Goal: Task Accomplishment & Management: Manage account settings

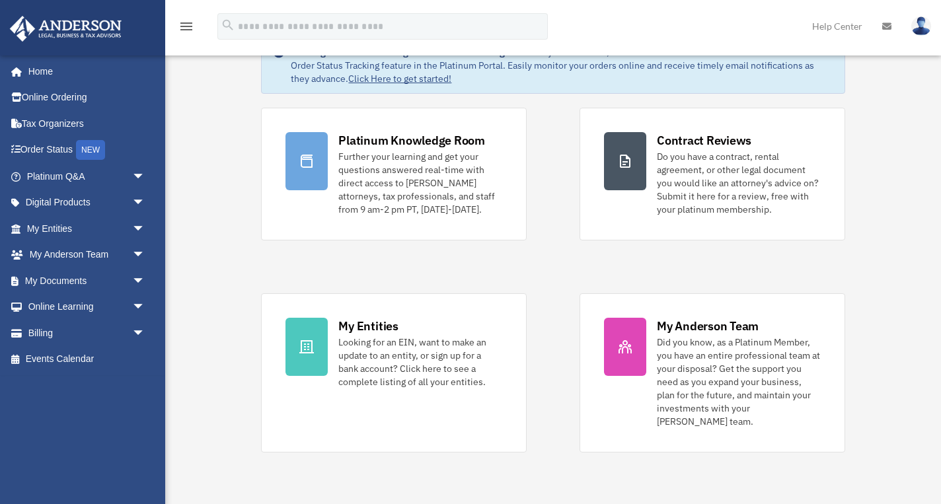
scroll to position [73, 0]
click at [137, 279] on span "arrow_drop_down" at bounding box center [145, 281] width 26 height 27
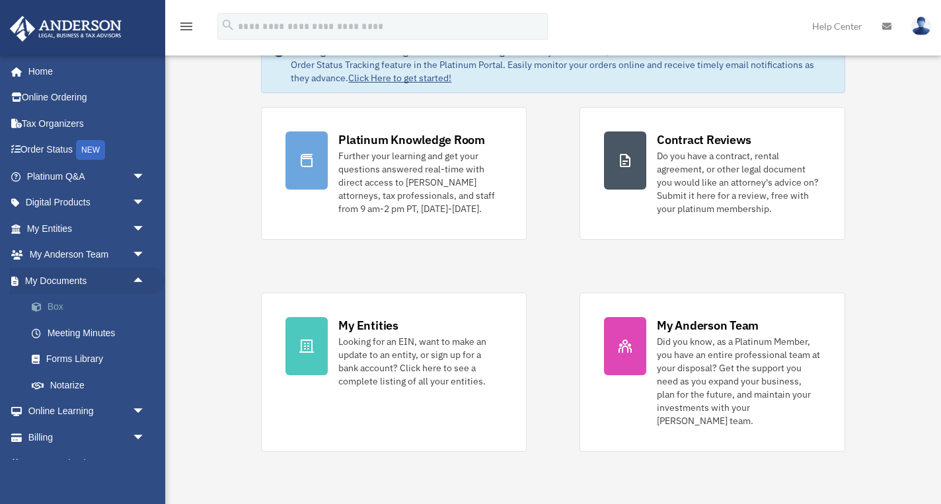
click at [55, 306] on link "Box" at bounding box center [92, 307] width 147 height 26
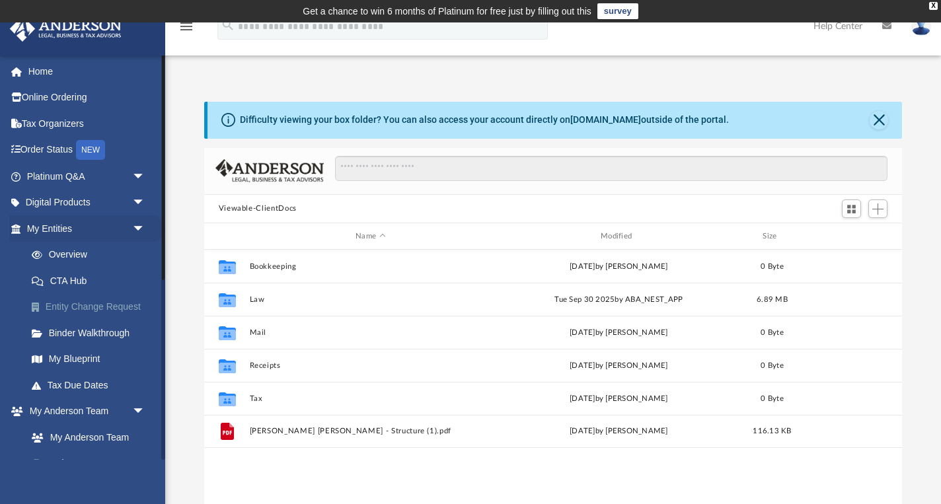
scroll to position [301, 698]
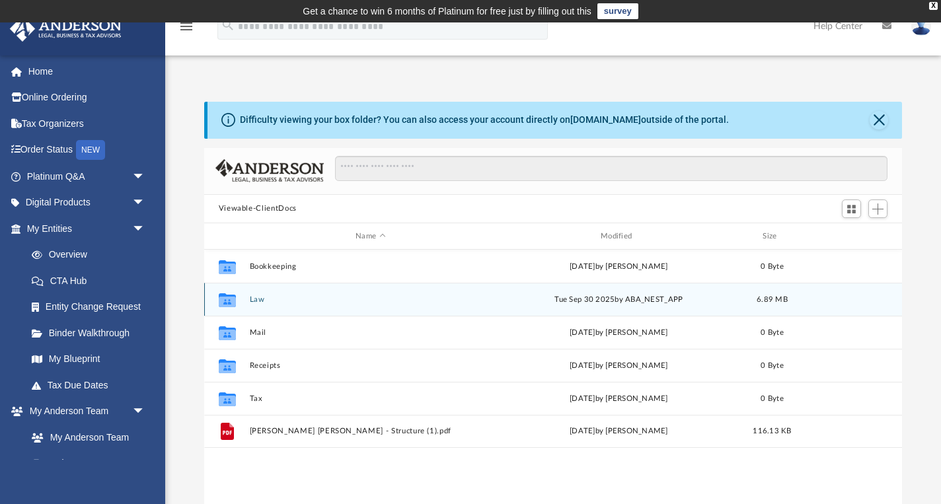
click at [249, 300] on button "Law" at bounding box center [370, 299] width 242 height 9
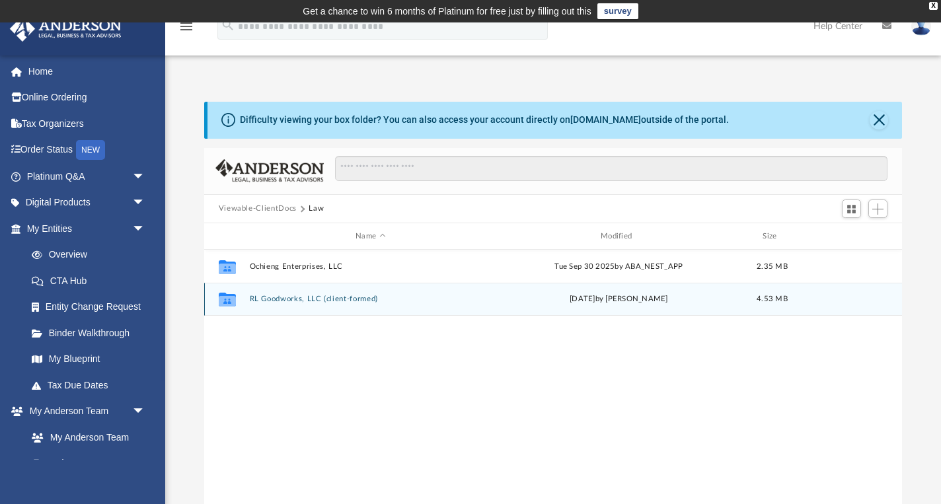
click at [280, 299] on button "RL Goodworks, LLC (client-formed)" at bounding box center [370, 299] width 242 height 9
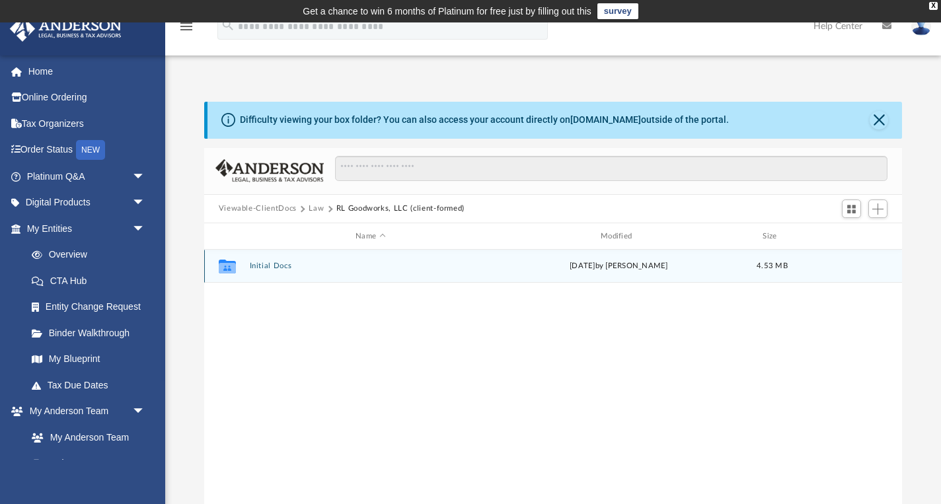
click at [268, 268] on button "Initial Docs" at bounding box center [370, 266] width 242 height 9
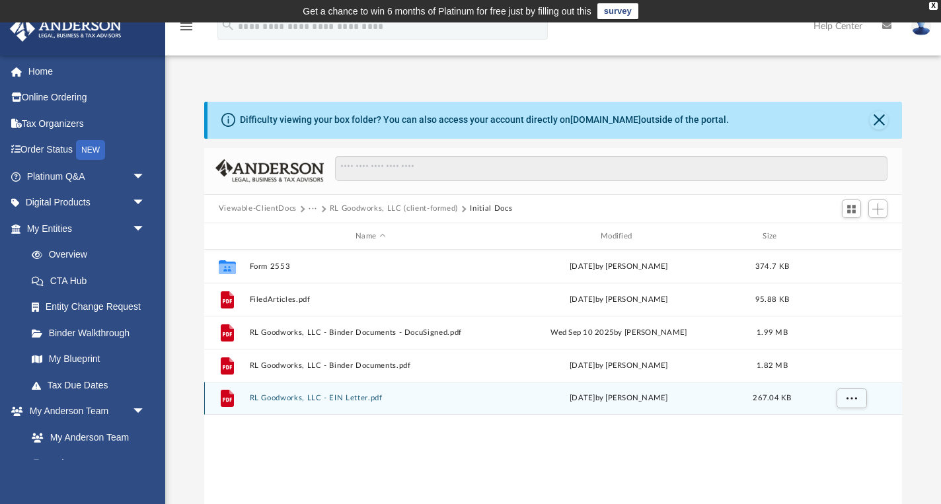
click at [366, 400] on button "RL Goodworks, LLC - EIN Letter.pdf" at bounding box center [370, 398] width 242 height 9
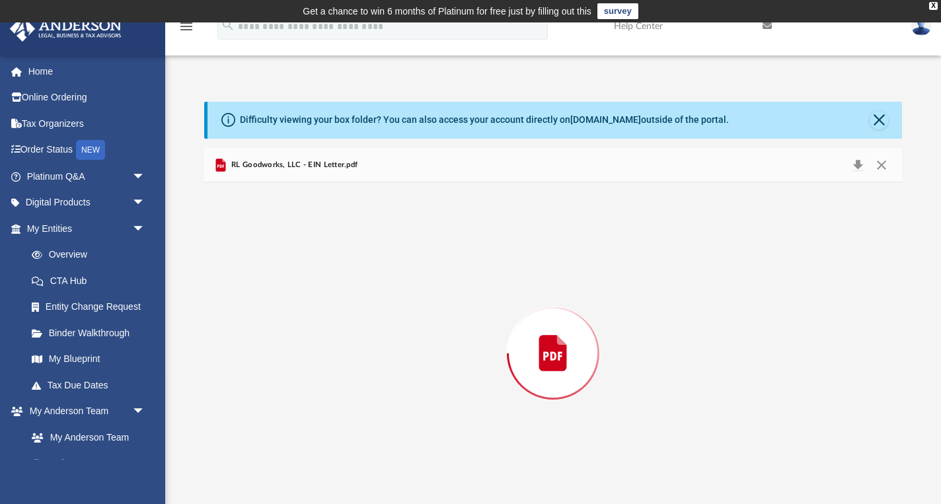
scroll to position [20, 0]
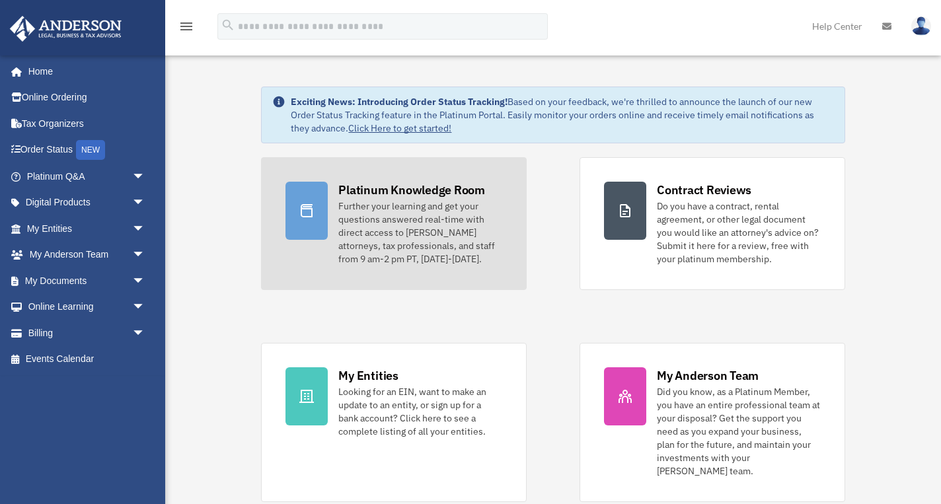
scroll to position [73, 0]
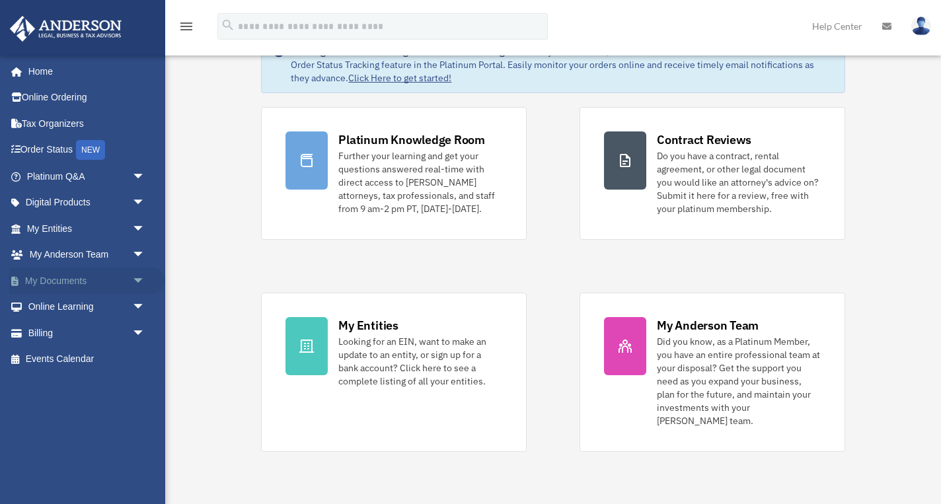
click at [134, 278] on span "arrow_drop_down" at bounding box center [145, 281] width 26 height 27
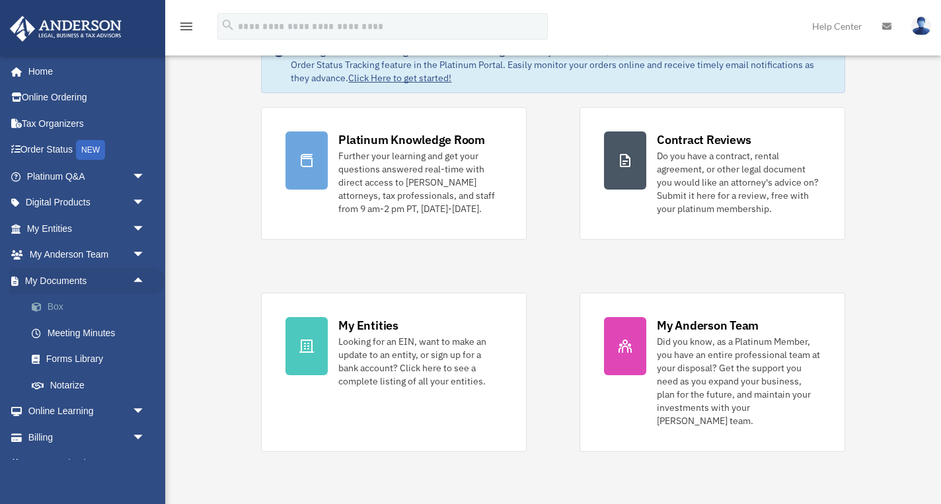
click at [55, 305] on link "Box" at bounding box center [92, 307] width 147 height 26
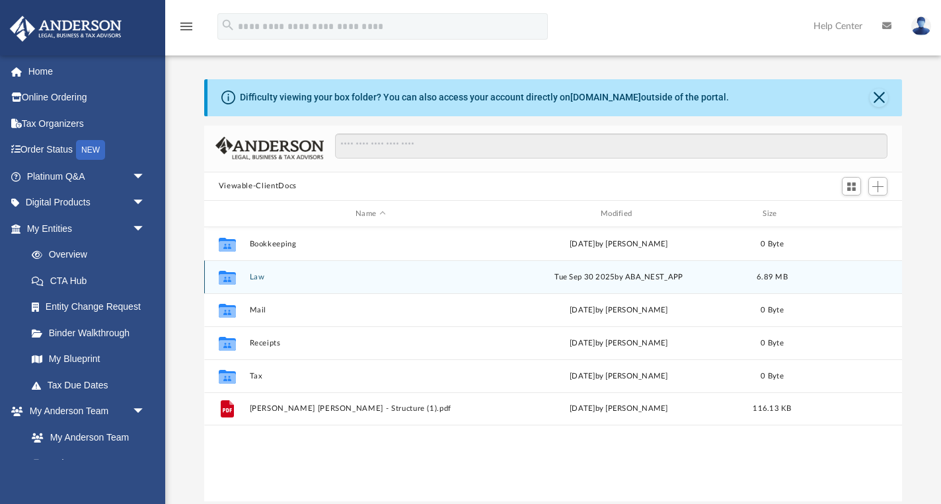
scroll to position [301, 698]
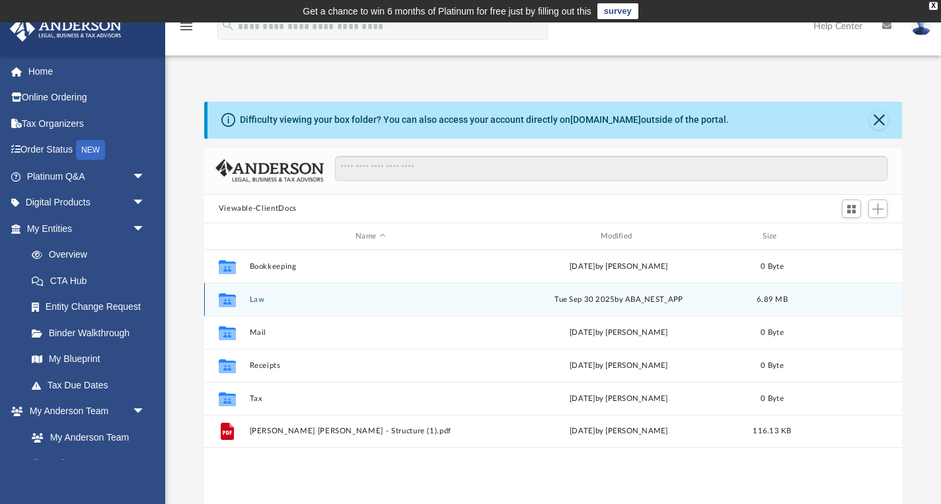
click at [266, 301] on button "Law" at bounding box center [370, 299] width 242 height 9
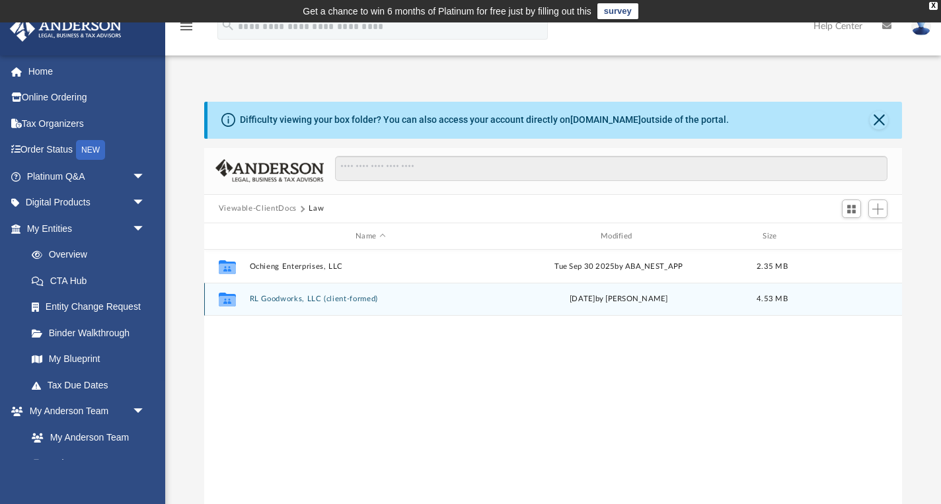
click at [287, 300] on button "RL Goodworks, LLC (client-formed)" at bounding box center [370, 299] width 242 height 9
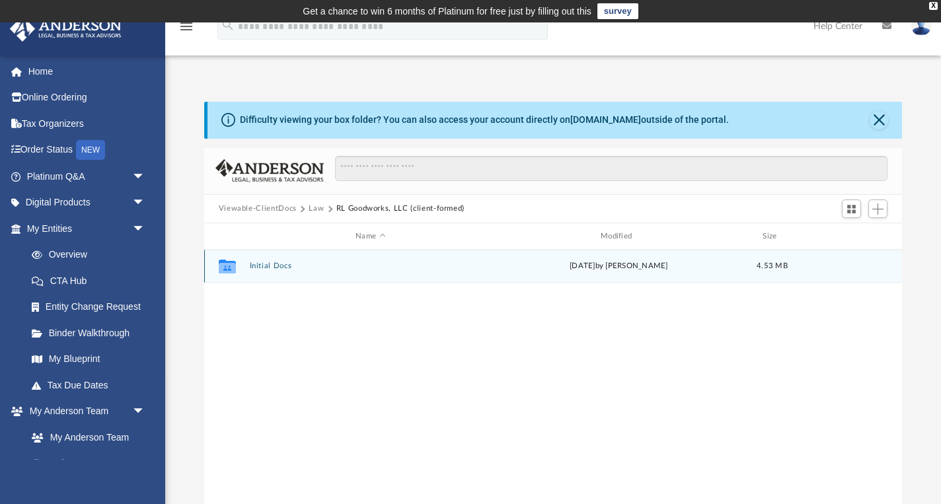
click at [256, 269] on button "Initial Docs" at bounding box center [370, 266] width 242 height 9
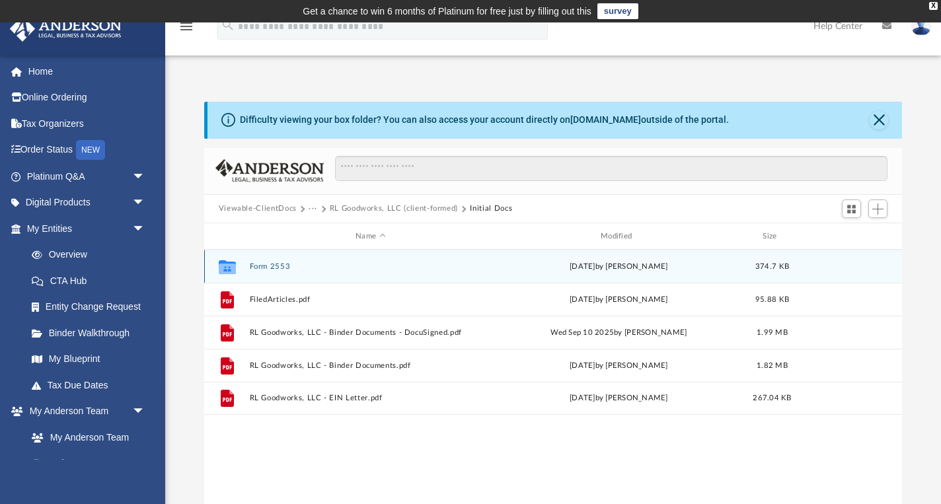
click at [270, 268] on button "Form 2553" at bounding box center [370, 266] width 242 height 9
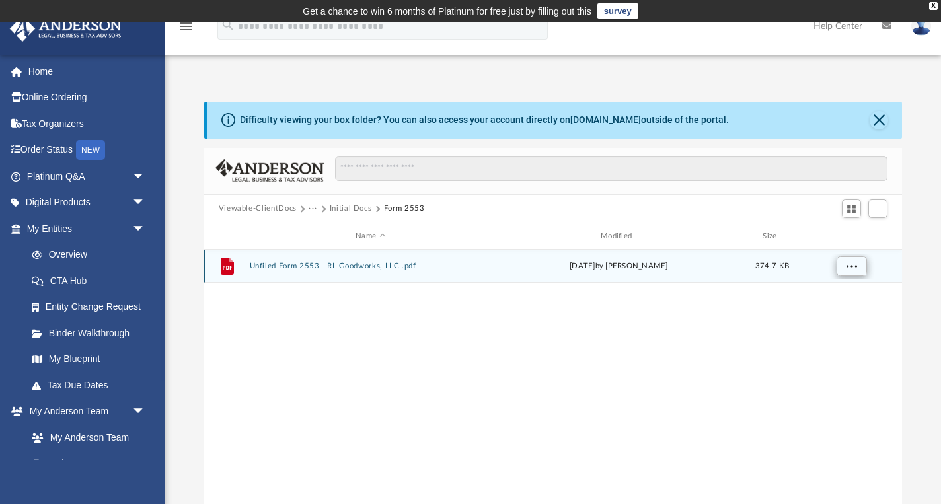
click at [849, 267] on span "More options" at bounding box center [851, 265] width 11 height 7
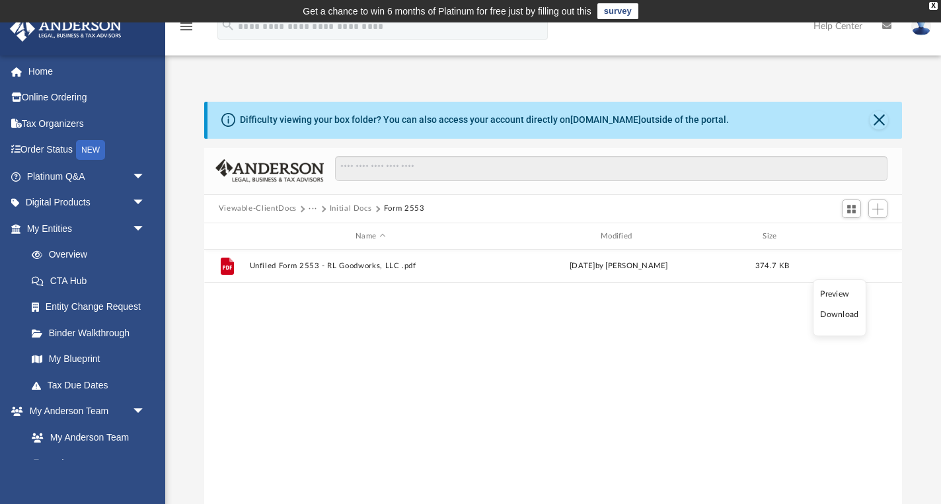
click at [784, 312] on div "File Unfiled Form 2553 - RL Goodworks, LLC .pdf Thu Sep 25 2025 by Laura Hundle…" at bounding box center [553, 387] width 698 height 274
click at [856, 210] on span "Switch to Grid View" at bounding box center [851, 209] width 11 height 11
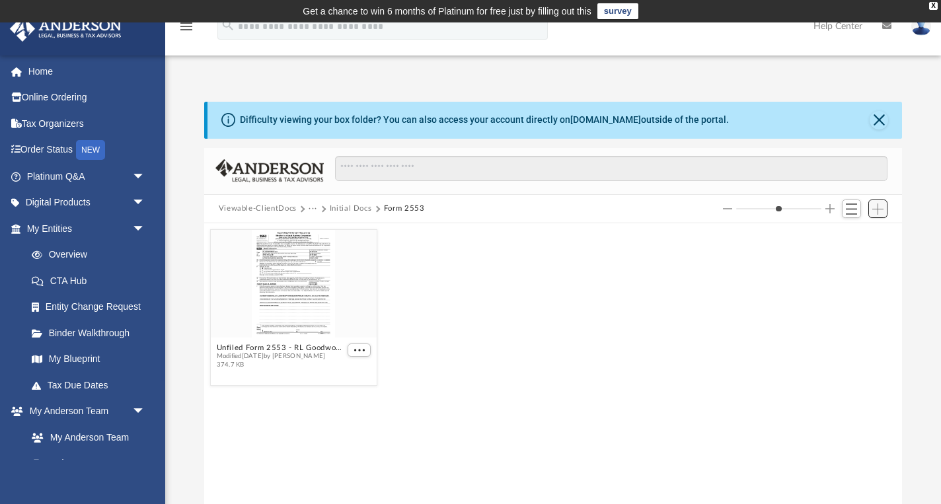
click at [879, 209] on span "Add" at bounding box center [877, 209] width 11 height 11
click at [850, 238] on li "Upload" at bounding box center [859, 236] width 42 height 14
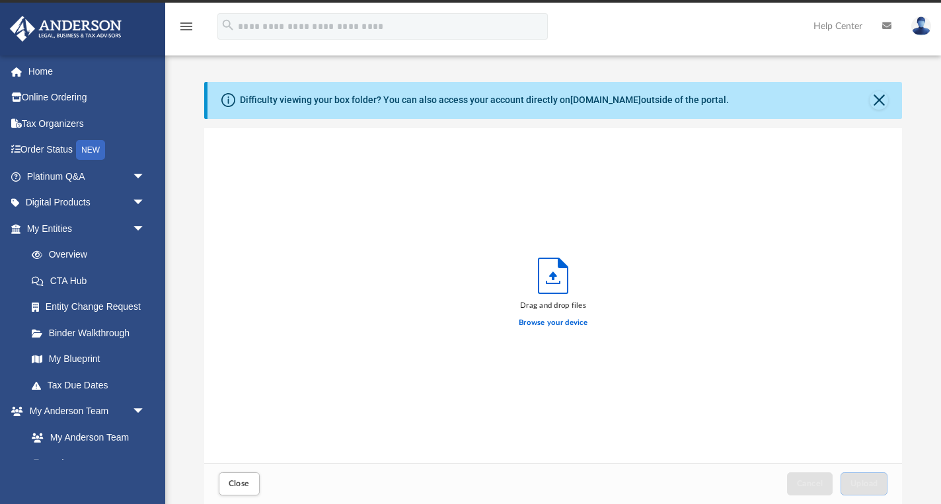
scroll to position [335, 698]
click at [568, 325] on label "Browse your device" at bounding box center [553, 323] width 69 height 12
click at [0, 0] on input "Browse your device" at bounding box center [0, 0] width 0 height 0
